Goal: Information Seeking & Learning: Learn about a topic

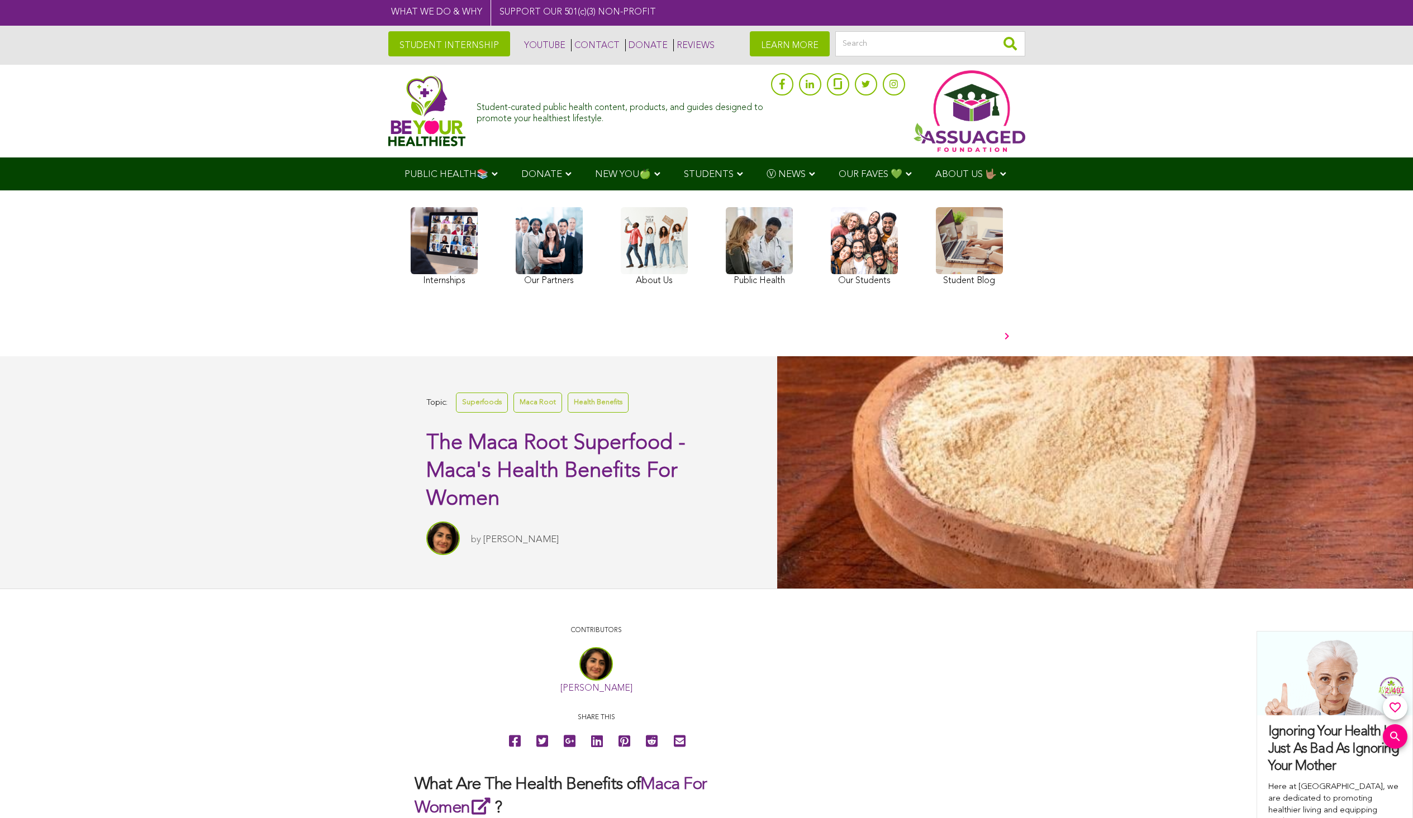
click at [864, 247] on link at bounding box center [864, 248] width 67 height 82
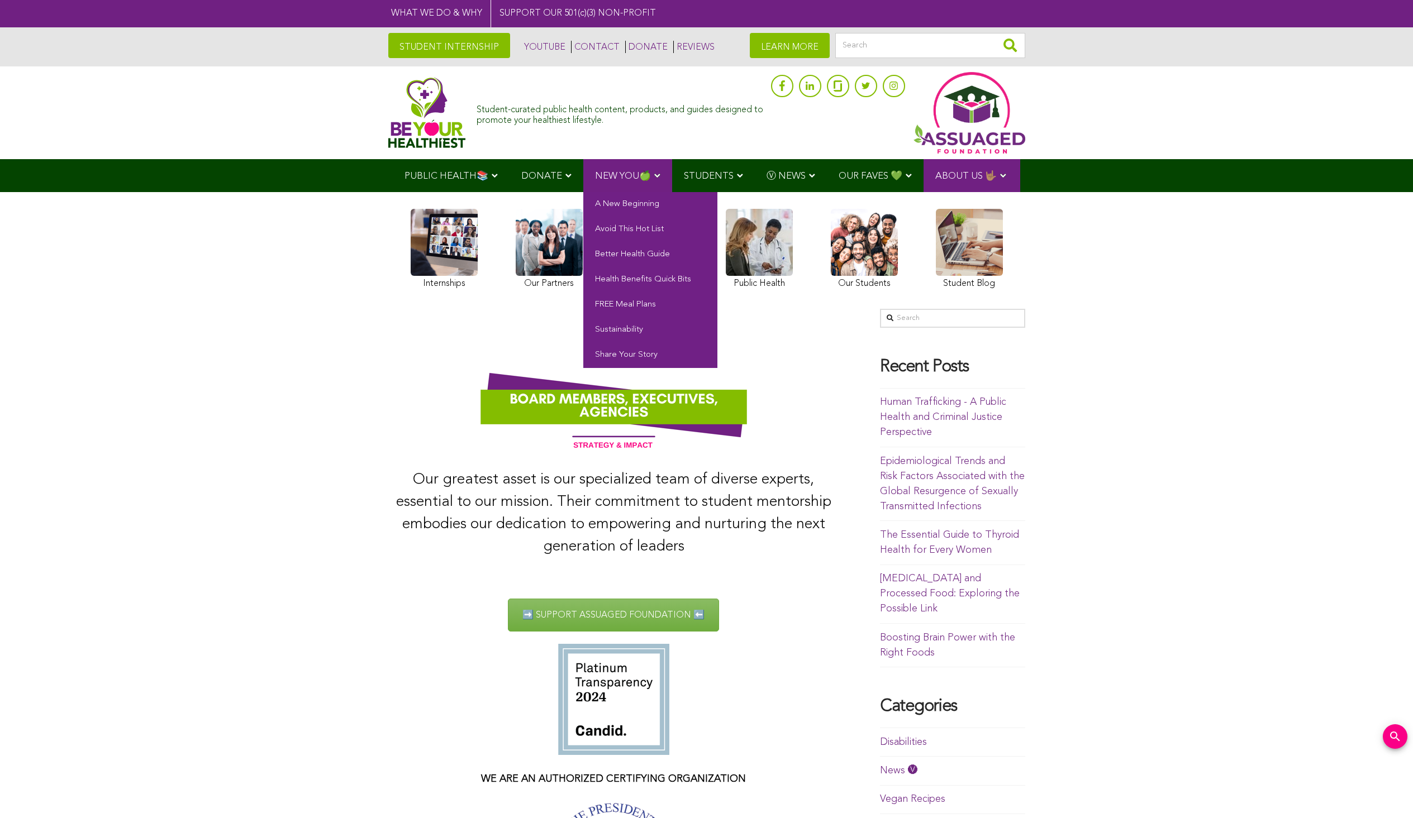
click at [626, 175] on span "NEW YOU🍏" at bounding box center [623, 176] width 56 height 9
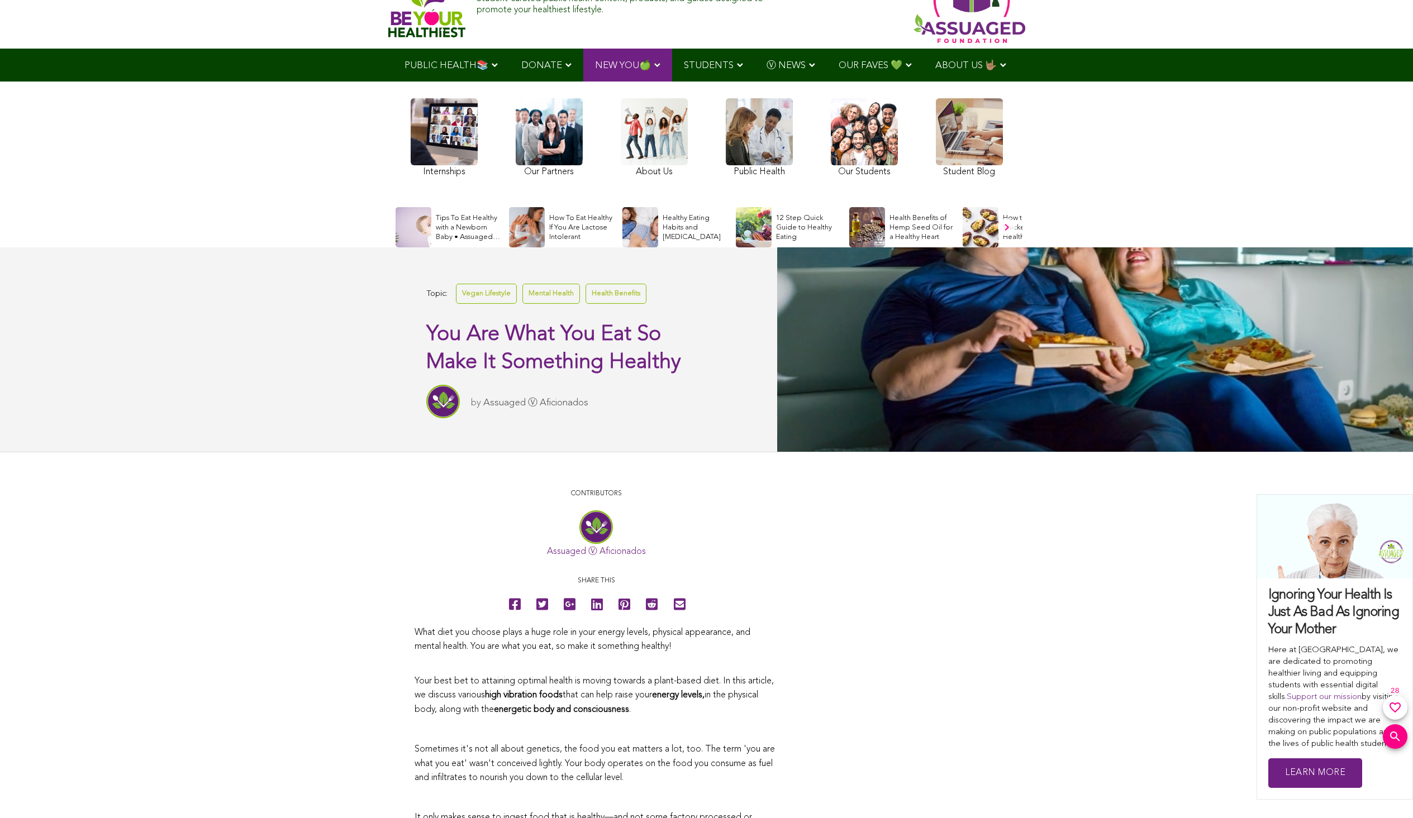
scroll to position [91, 0]
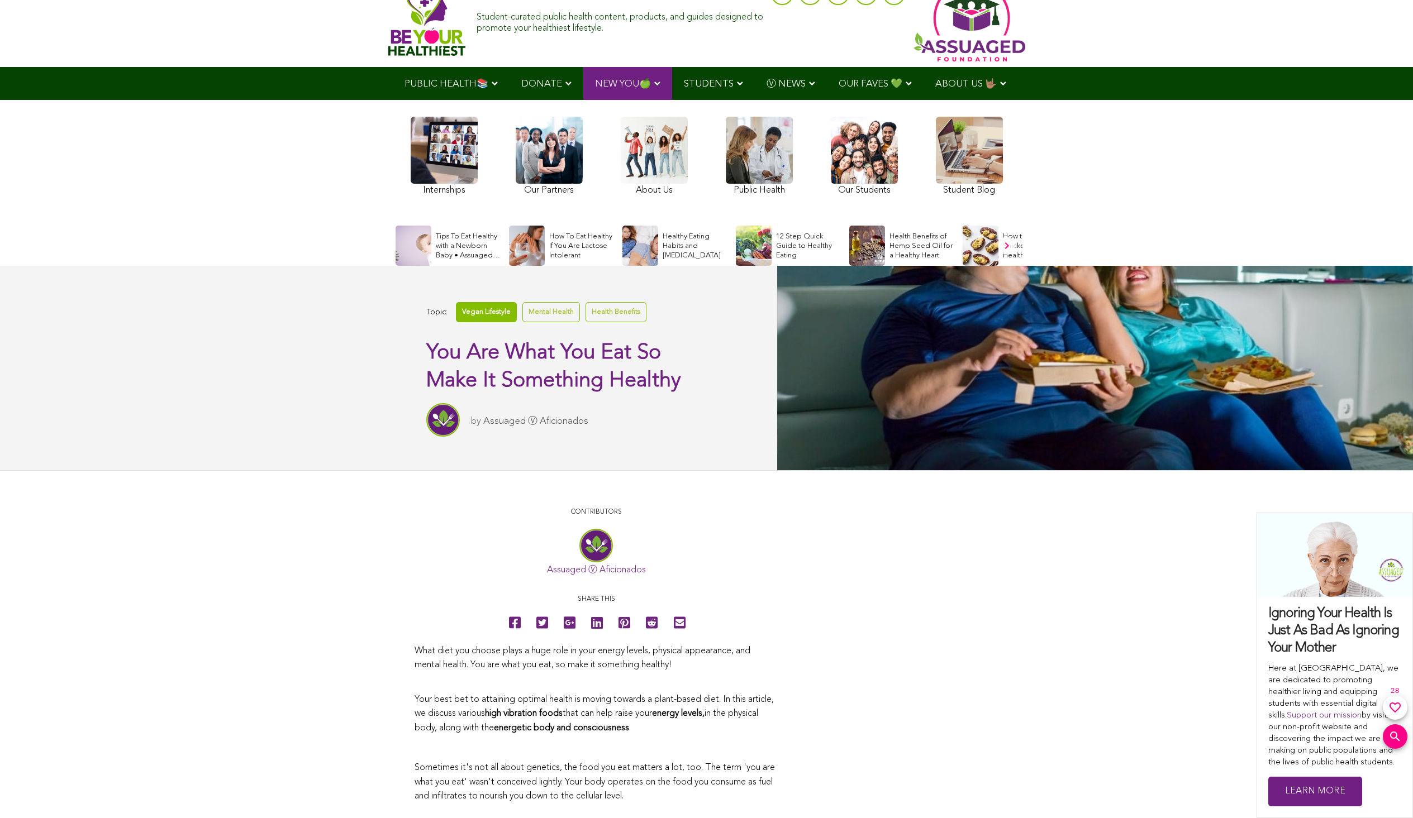
click at [487, 311] on link "Vegan Lifestyle" at bounding box center [486, 312] width 61 height 20
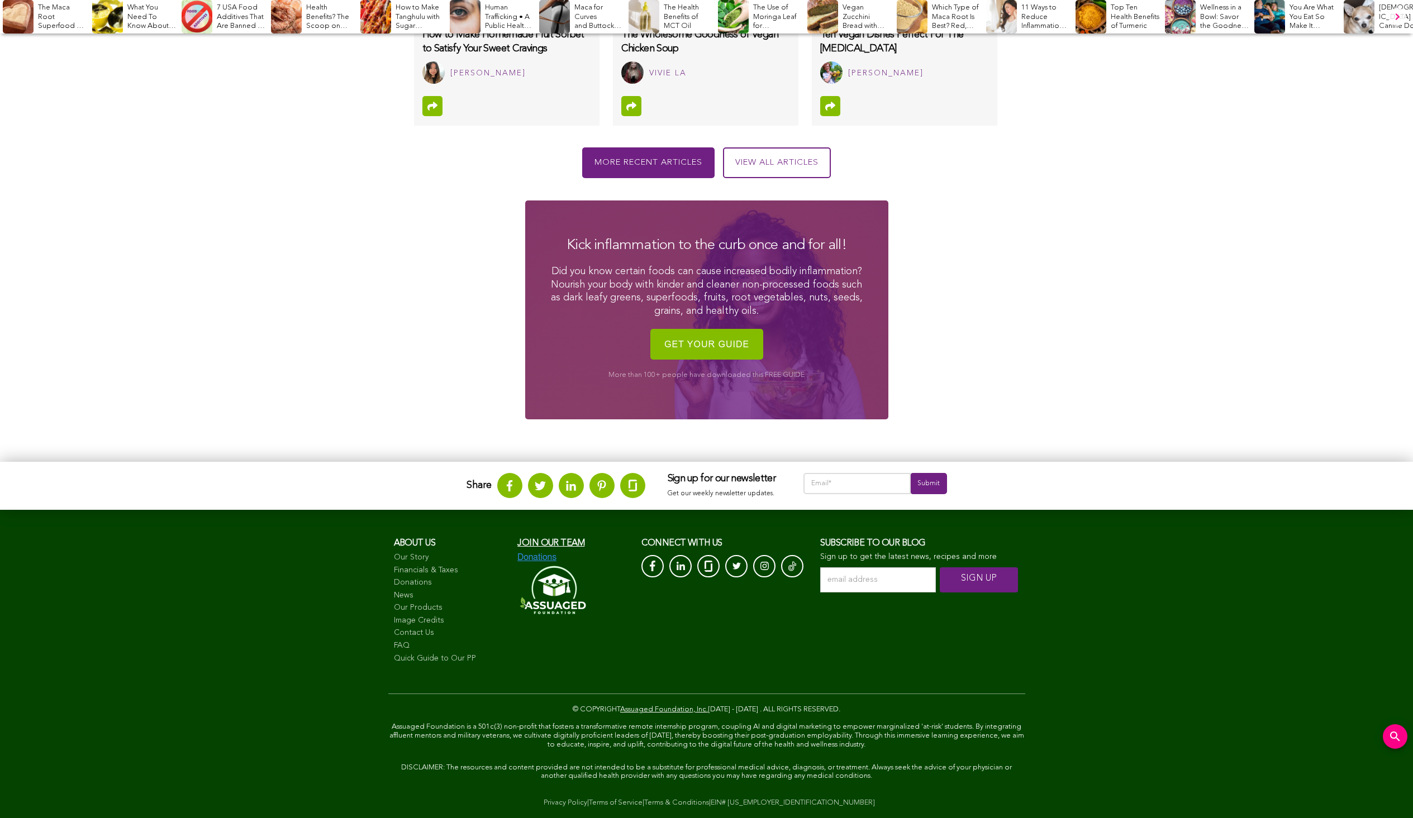
scroll to position [380, 0]
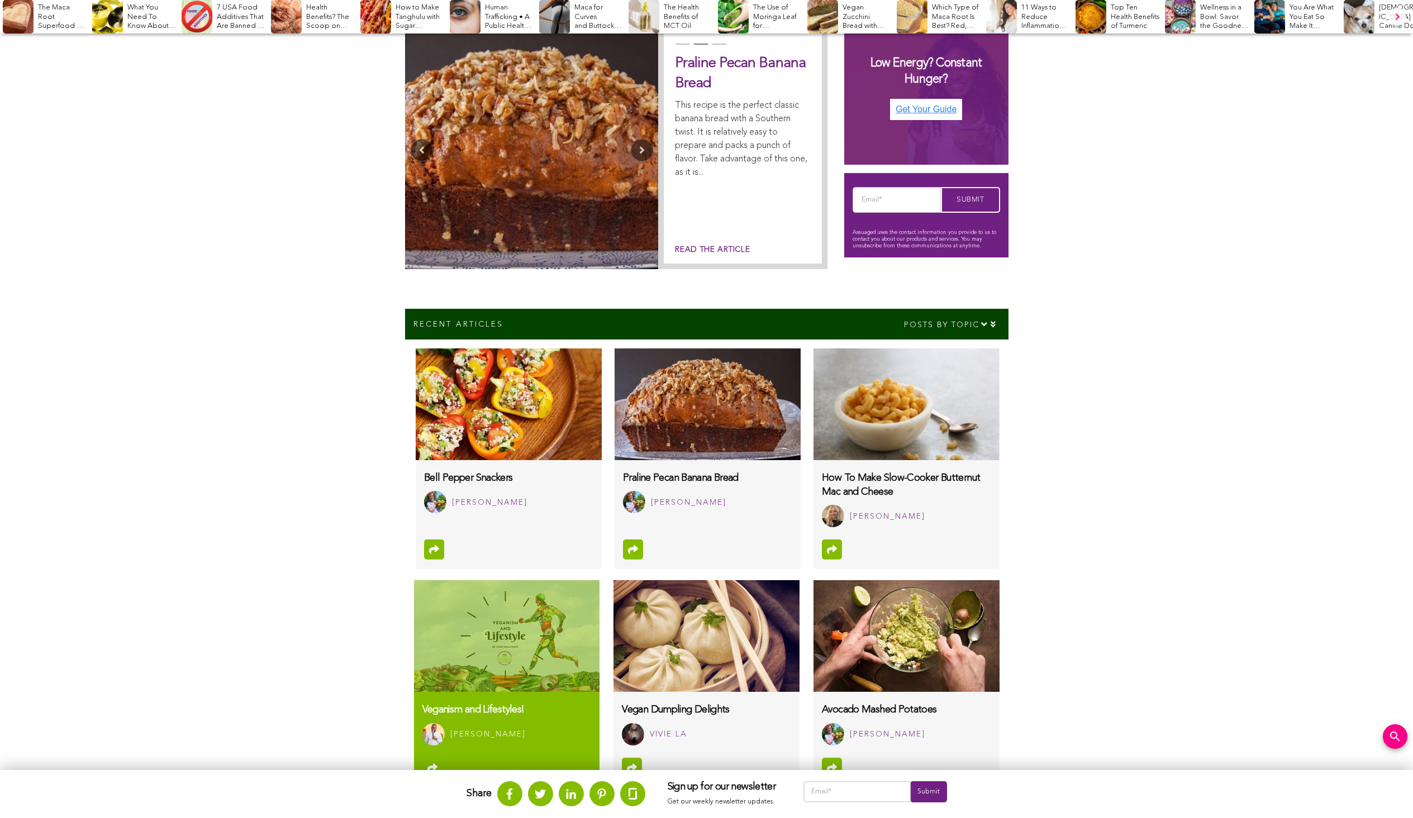
click at [506, 635] on img at bounding box center [506, 636] width 185 height 112
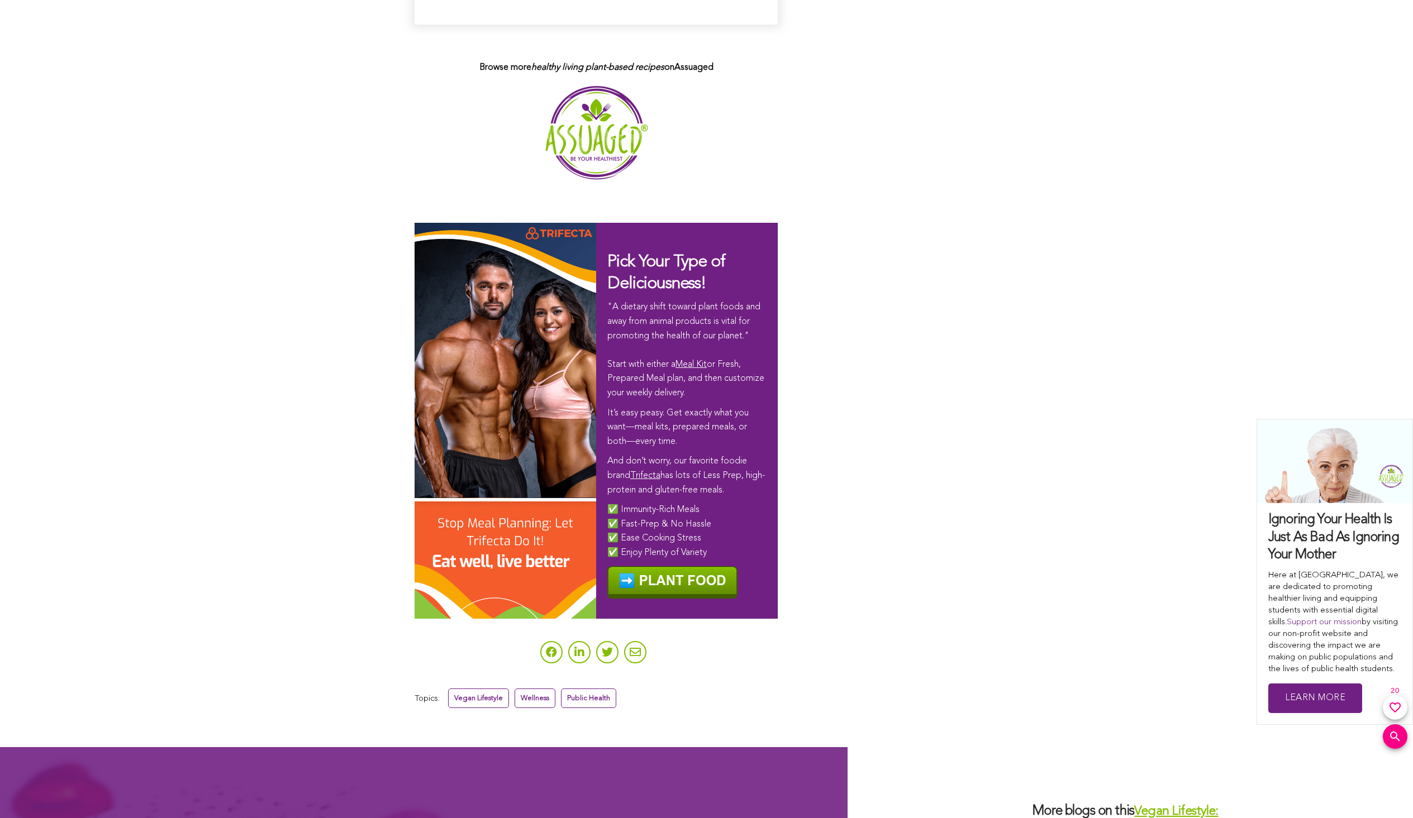
scroll to position [3151, 0]
